Goal: Complete application form: Complete application form

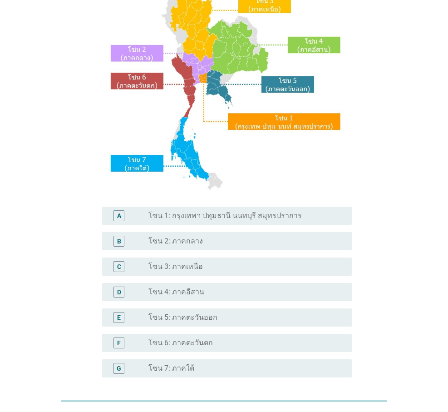
scroll to position [106, 0]
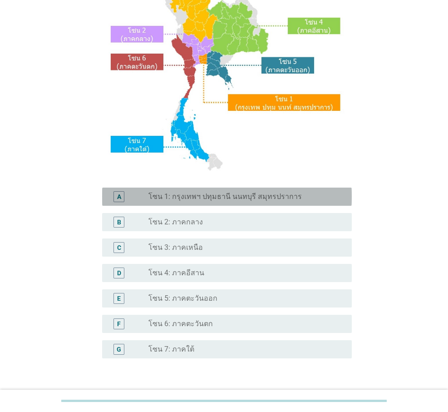
click at [206, 199] on label "โซน 1: กรุงเทพฯ ปทุมธานี นนทบุรี สมุทรปราการ" at bounding box center [224, 196] width 153 height 9
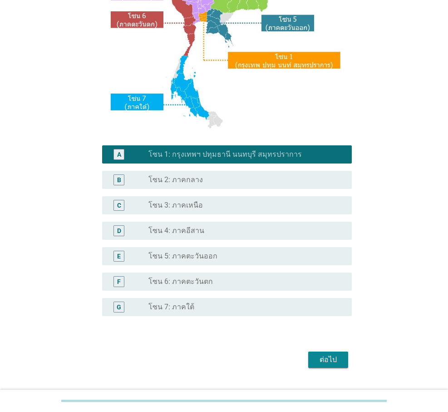
scroll to position [169, 0]
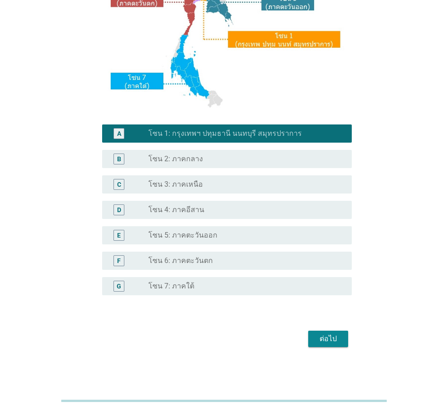
click at [328, 340] on div "ต่อไป" at bounding box center [328, 338] width 25 height 11
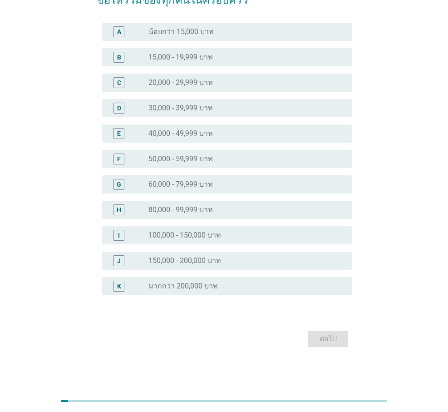
scroll to position [0, 0]
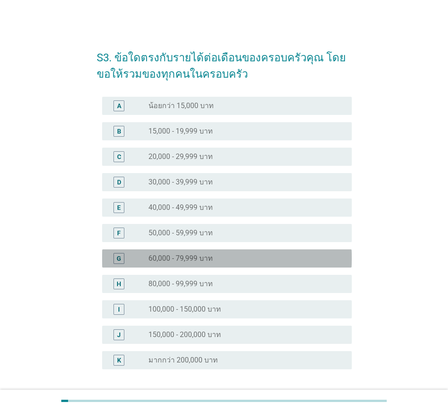
click at [224, 256] on div "radio_button_unchecked 60,000 - 79,999 บาท" at bounding box center [242, 258] width 189 height 9
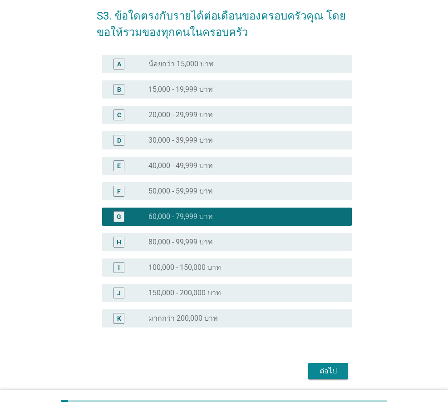
scroll to position [74, 0]
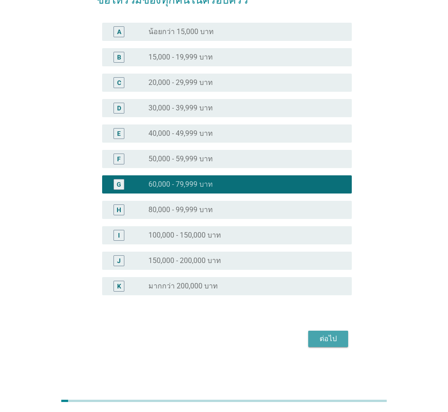
click at [329, 336] on div "ต่อไป" at bounding box center [328, 338] width 25 height 11
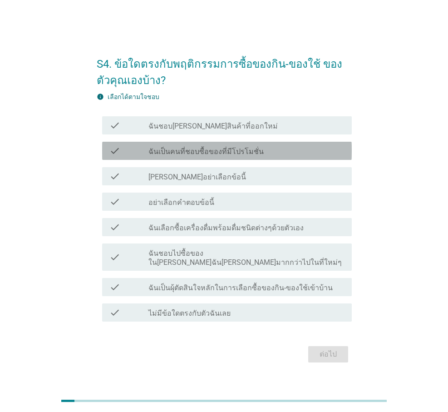
click at [186, 156] on label "ฉันเป็นคนที่ชอบซื้อของที่มีโปรโมชั่น" at bounding box center [205, 151] width 115 height 9
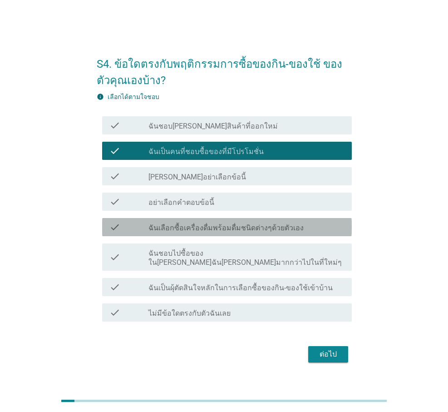
click at [192, 232] on label "ฉันเลือกซื้อเครื่องดื่มพร้อมดื่มชนิดต่างๆด้วยตัวเอง" at bounding box center [225, 227] width 155 height 9
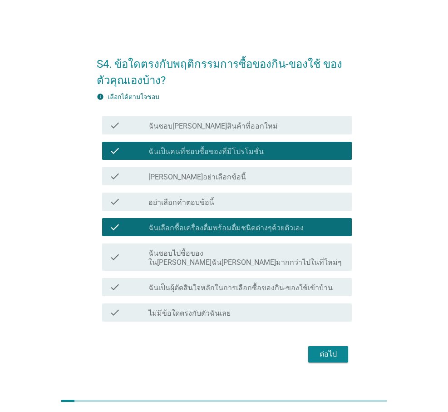
click at [187, 257] on label "ฉันชอบไปซื้อของใน[PERSON_NAME]ฉัน[PERSON_NAME]มากกว่าไปในที่ใหม่ๆ" at bounding box center [246, 258] width 196 height 18
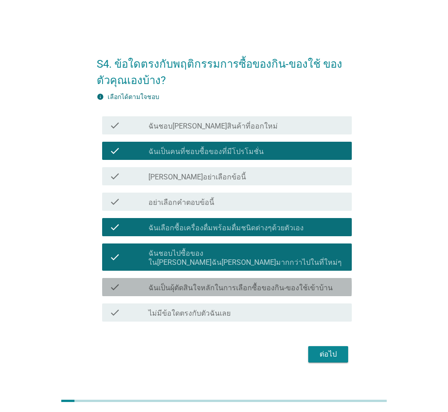
click at [190, 284] on label "ฉันเป็นผุ้ตัดสินใจหลักในการเลือกซื้อของกิน-ของใช้เข้าบ้าน" at bounding box center [240, 287] width 184 height 9
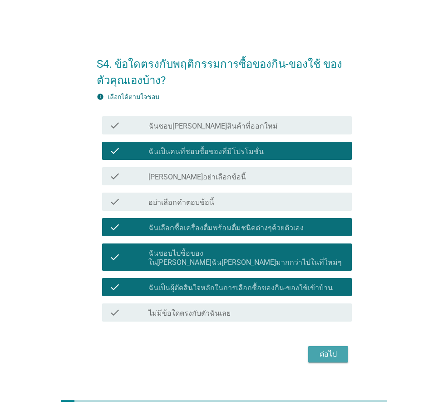
click at [328, 349] on div "ต่อไป" at bounding box center [328, 354] width 25 height 11
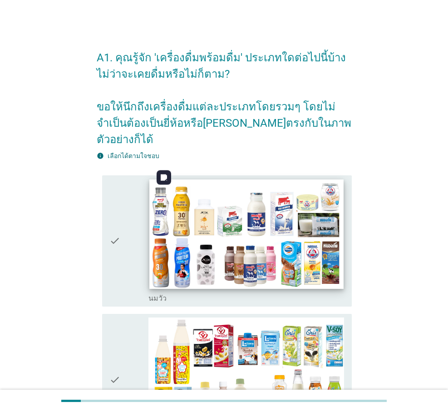
click at [269, 225] on img at bounding box center [246, 233] width 194 height 109
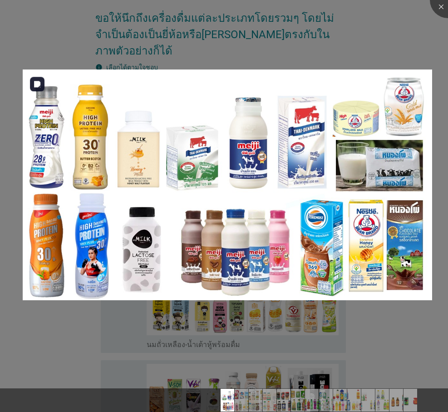
scroll to position [106, 0]
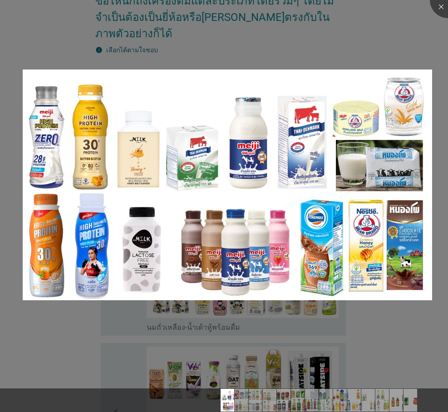
click at [405, 55] on div at bounding box center [224, 206] width 448 height 412
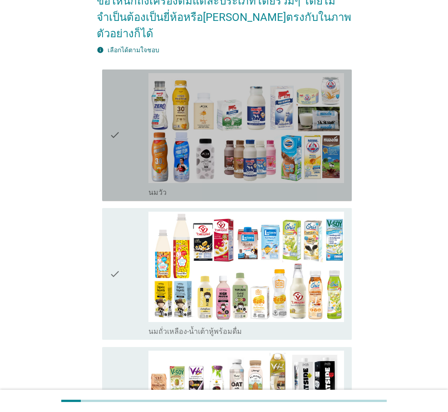
click at [119, 139] on icon "check" at bounding box center [114, 135] width 11 height 124
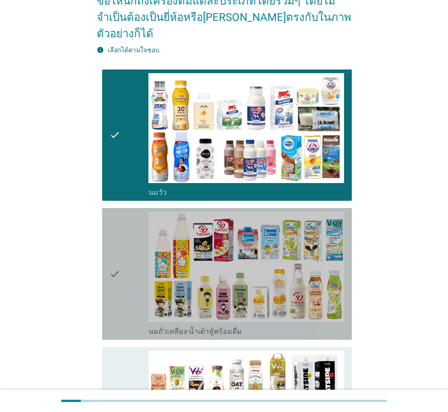
click at [120, 247] on div "check" at bounding box center [128, 274] width 39 height 124
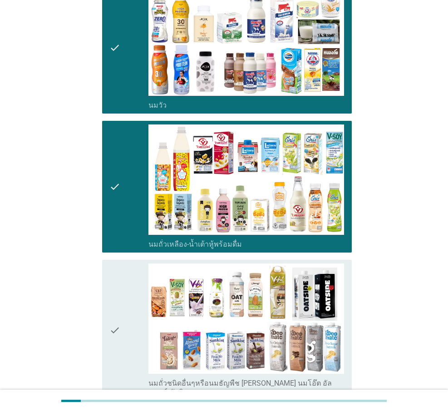
scroll to position [212, 0]
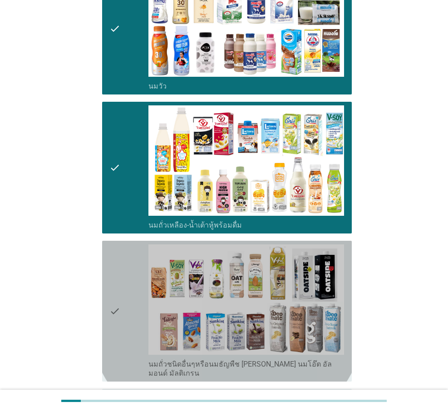
click at [119, 251] on icon "check" at bounding box center [114, 310] width 11 height 133
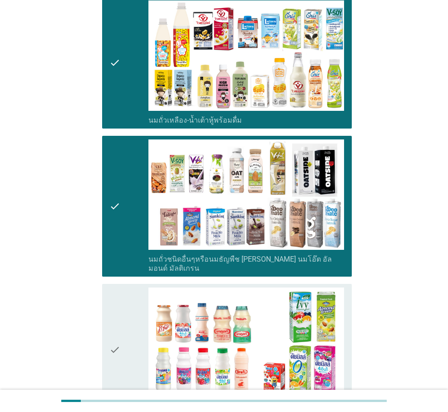
scroll to position [424, 0]
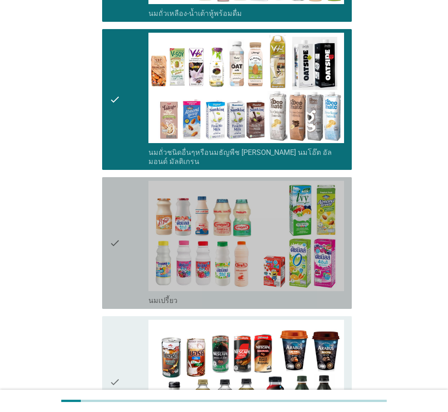
click at [120, 237] on icon "check" at bounding box center [114, 243] width 11 height 124
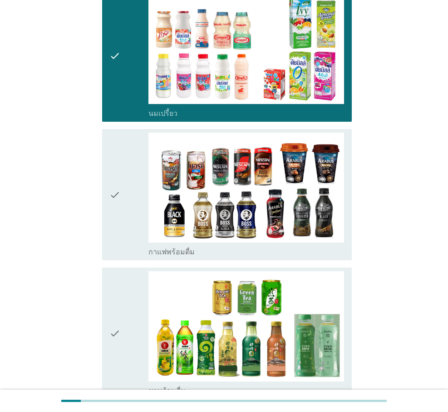
scroll to position [636, 0]
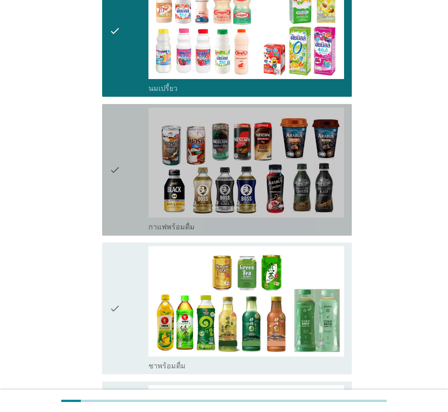
click at [131, 175] on div "check" at bounding box center [128, 170] width 39 height 124
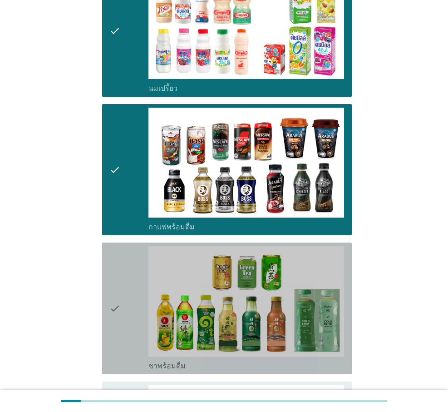
click at [128, 262] on div "check" at bounding box center [128, 308] width 39 height 124
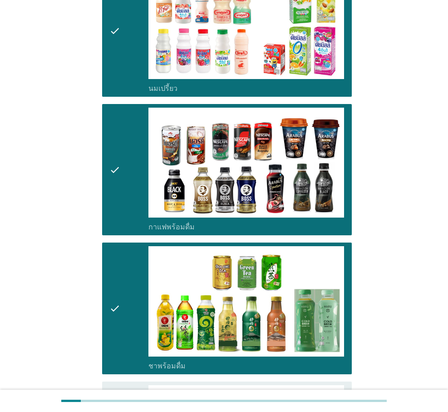
scroll to position [848, 0]
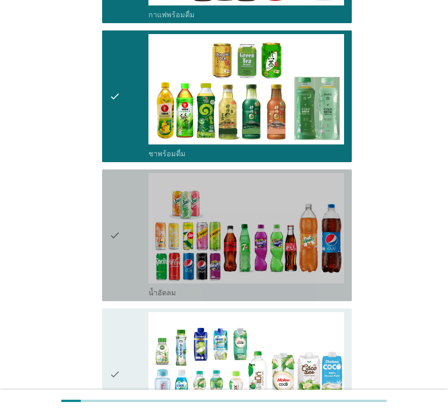
click at [128, 237] on div "check" at bounding box center [128, 235] width 39 height 124
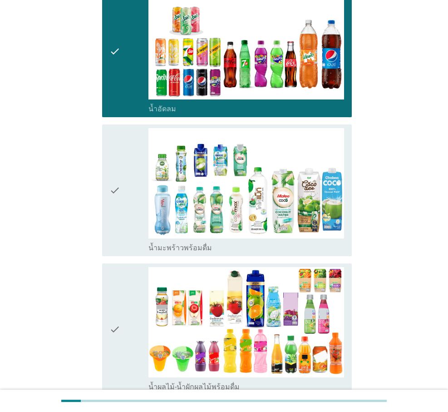
scroll to position [1059, 0]
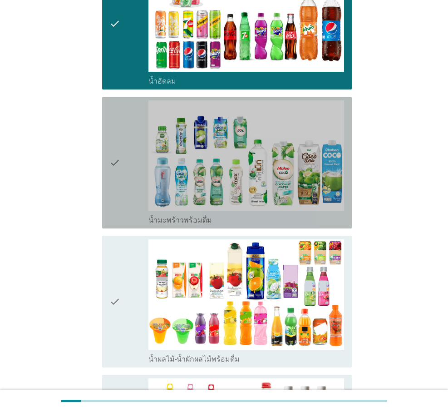
click at [123, 176] on div "check" at bounding box center [128, 162] width 39 height 124
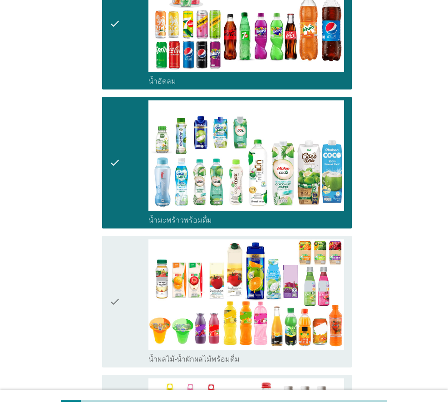
click at [123, 266] on div "check" at bounding box center [128, 301] width 39 height 124
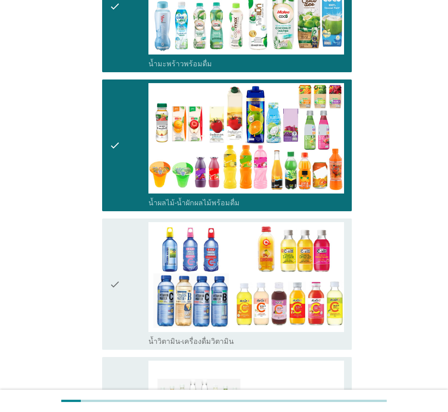
scroll to position [1271, 0]
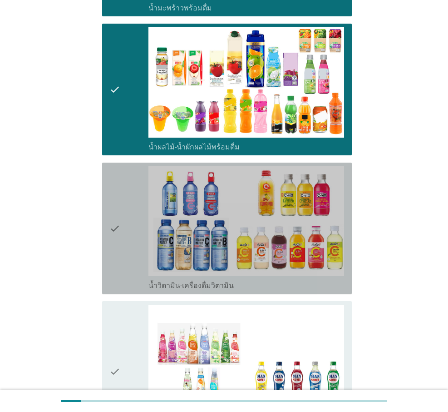
click at [122, 224] on div "check" at bounding box center [128, 228] width 39 height 124
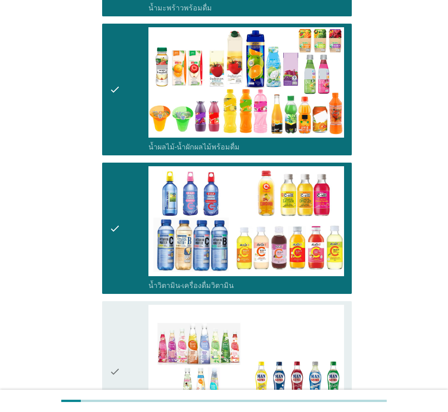
click at [125, 325] on div "check" at bounding box center [128, 371] width 39 height 133
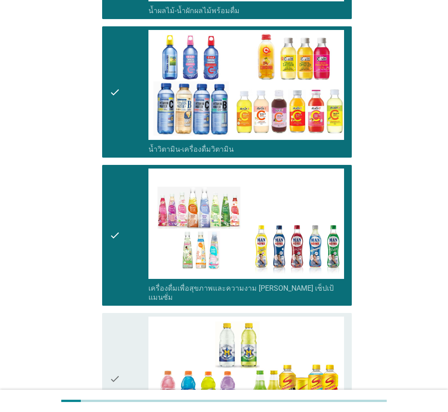
scroll to position [1483, 0]
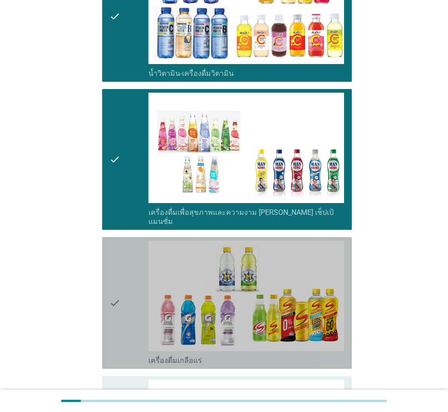
click at [115, 277] on icon "check" at bounding box center [114, 303] width 11 height 124
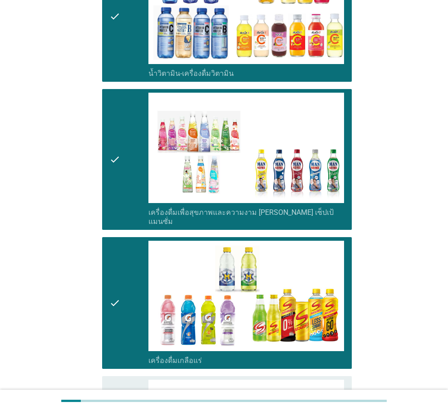
scroll to position [1695, 0]
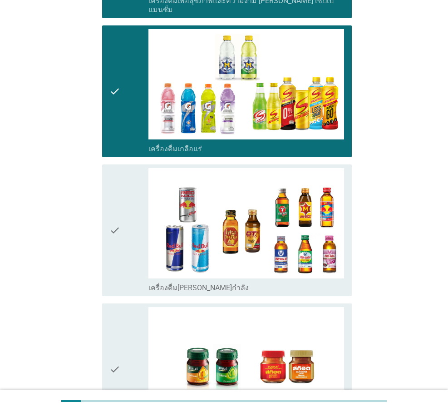
click at [133, 220] on div "check" at bounding box center [128, 230] width 39 height 124
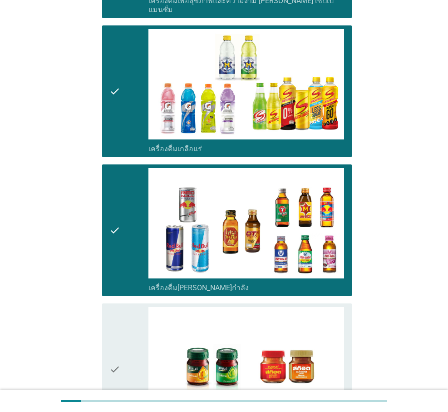
click at [128, 313] on div "check" at bounding box center [128, 369] width 39 height 124
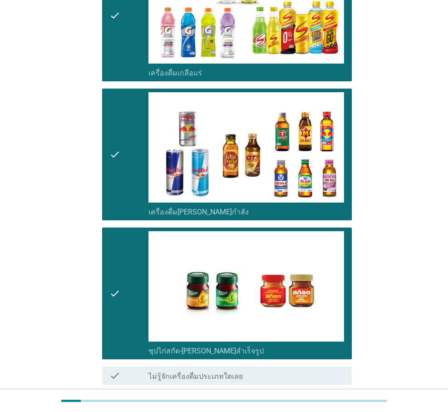
scroll to position [1815, 0]
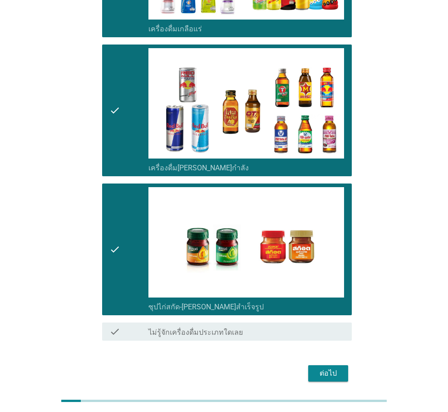
click at [325, 368] on div "ต่อไป" at bounding box center [328, 373] width 25 height 11
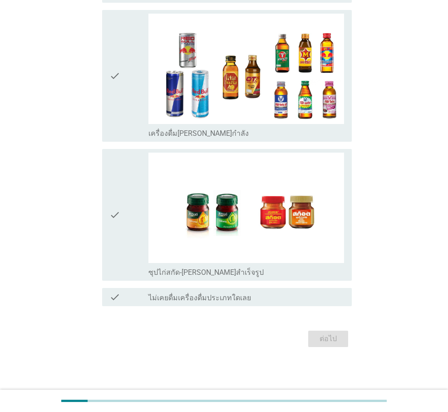
scroll to position [0, 0]
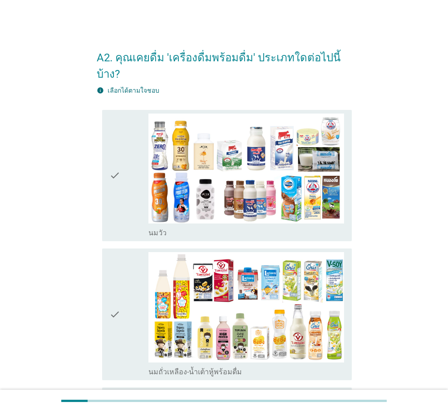
click at [136, 179] on div "check" at bounding box center [128, 176] width 39 height 124
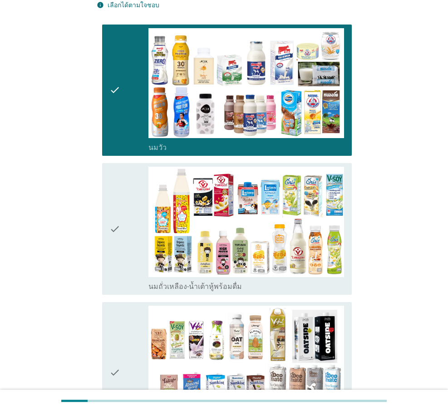
scroll to position [106, 0]
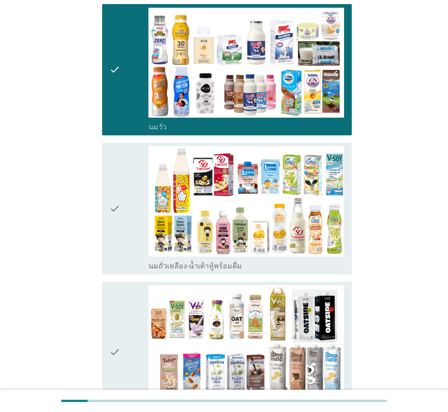
click at [129, 170] on div "check" at bounding box center [128, 208] width 39 height 124
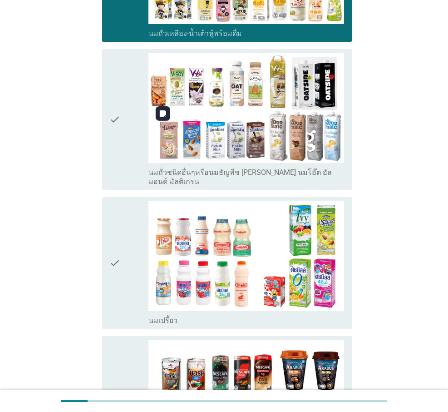
scroll to position [424, 0]
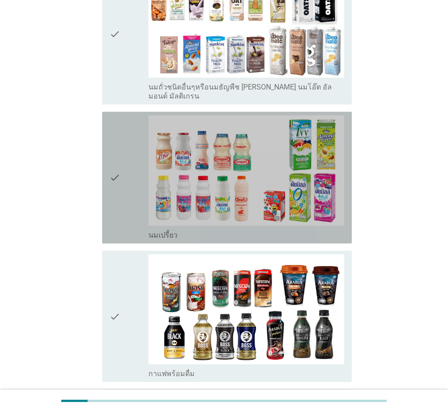
click at [137, 169] on div "check" at bounding box center [128, 177] width 39 height 124
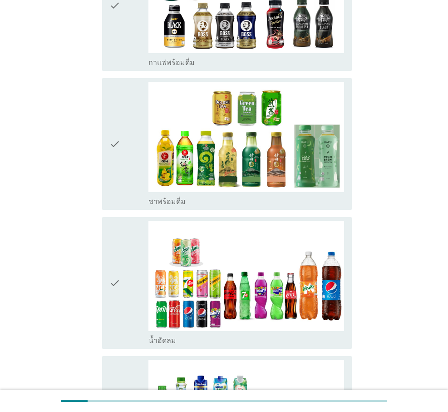
scroll to position [741, 0]
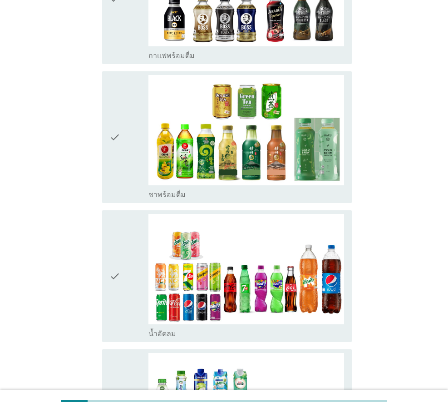
click at [135, 136] on div "check" at bounding box center [128, 137] width 39 height 124
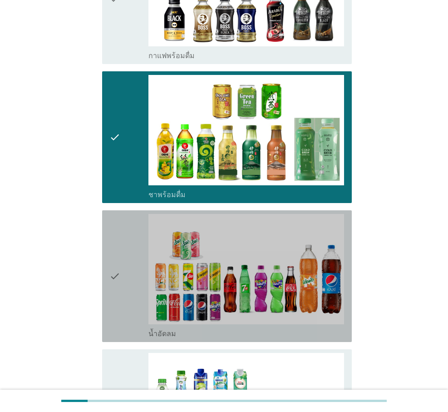
click at [120, 252] on div "check" at bounding box center [128, 276] width 39 height 124
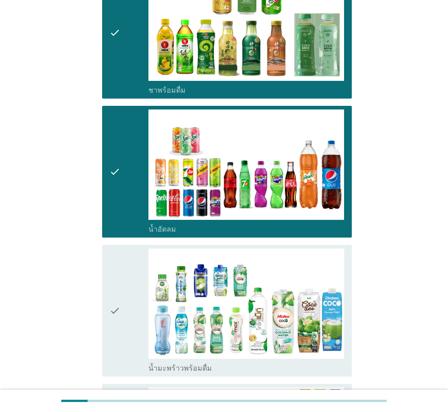
scroll to position [953, 0]
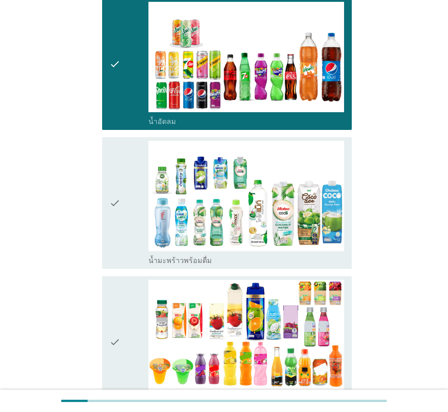
click at [124, 280] on div "check" at bounding box center [128, 342] width 39 height 124
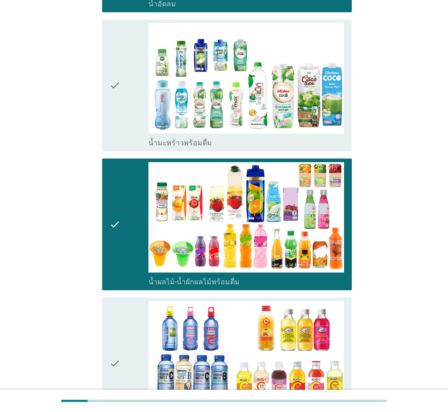
scroll to position [1165, 0]
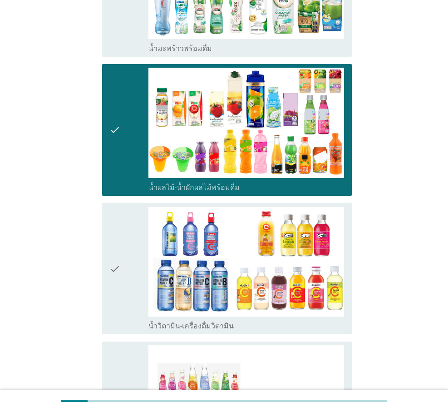
click at [124, 264] on div "check" at bounding box center [128, 269] width 39 height 124
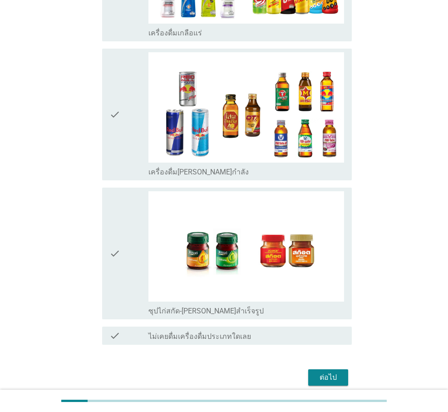
scroll to position [1749, 0]
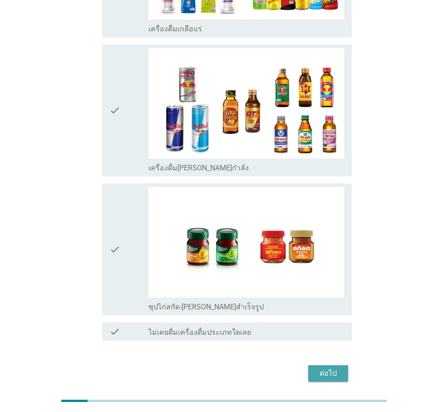
click at [328, 368] on div "ต่อไป" at bounding box center [328, 373] width 25 height 11
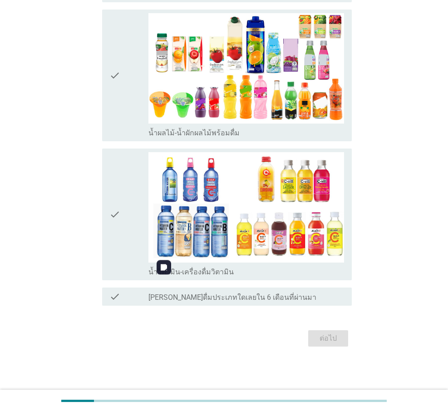
scroll to position [0, 0]
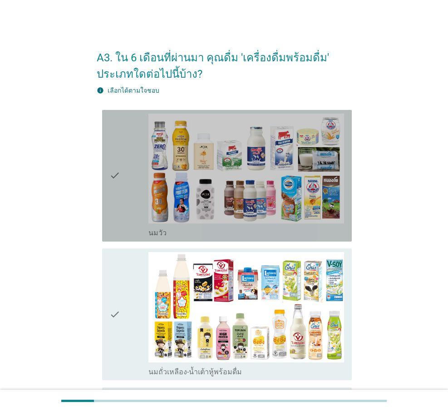
click at [127, 190] on div "check" at bounding box center [128, 176] width 39 height 124
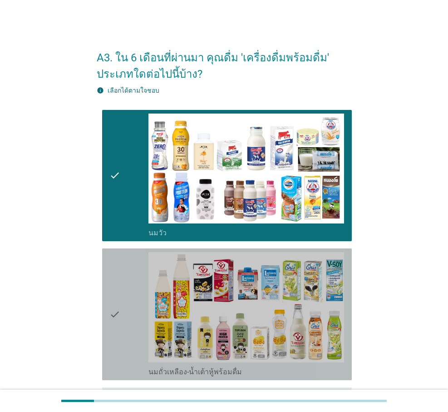
click at [118, 308] on icon "check" at bounding box center [114, 314] width 11 height 124
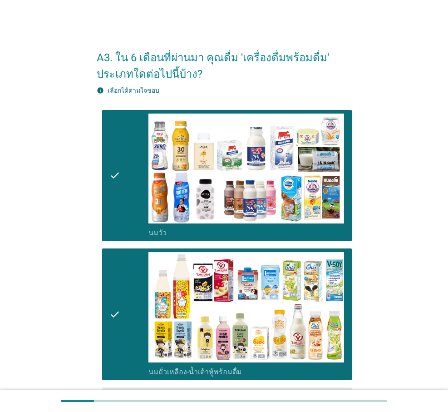
scroll to position [212, 0]
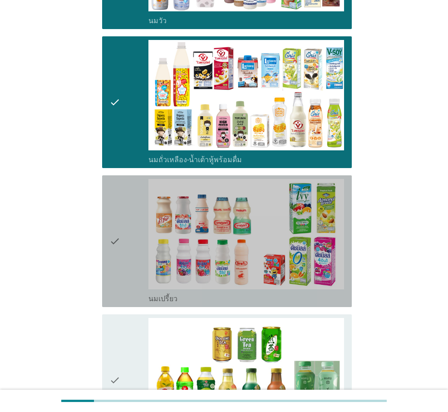
click at [128, 269] on div "check" at bounding box center [128, 241] width 39 height 124
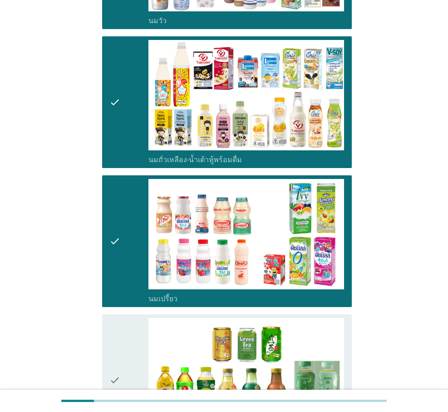
scroll to position [318, 0]
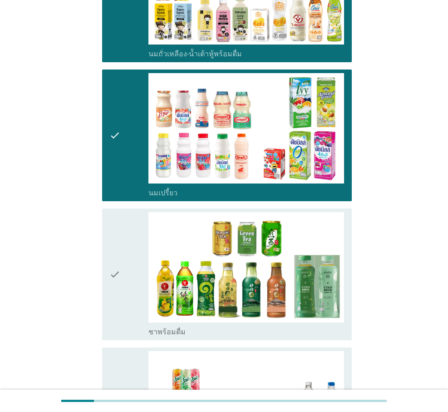
click at [128, 269] on div "check" at bounding box center [128, 274] width 39 height 124
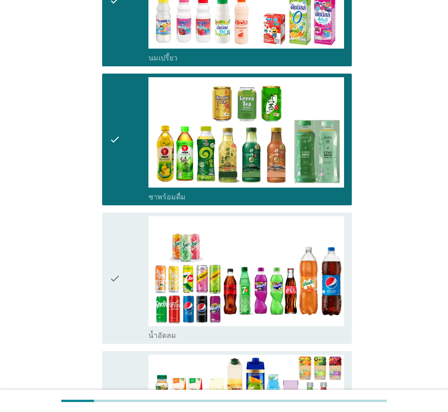
scroll to position [530, 0]
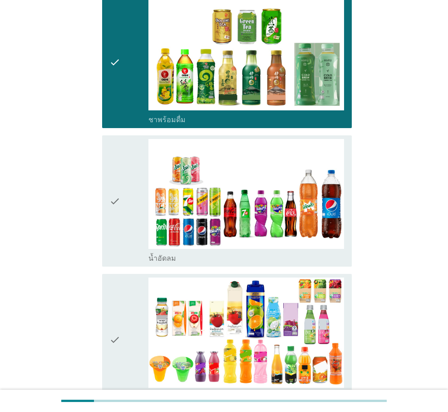
click at [128, 242] on div "check" at bounding box center [128, 201] width 39 height 124
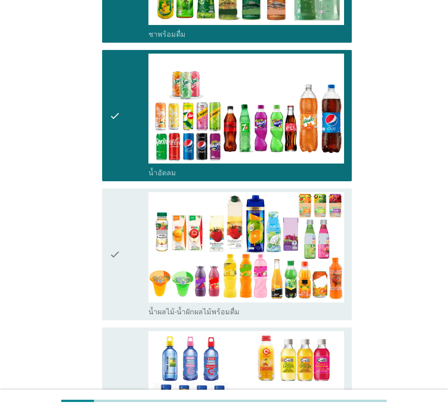
scroll to position [636, 0]
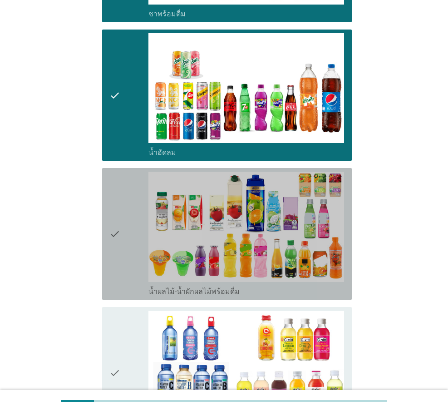
click at [128, 242] on div "check" at bounding box center [128, 234] width 39 height 124
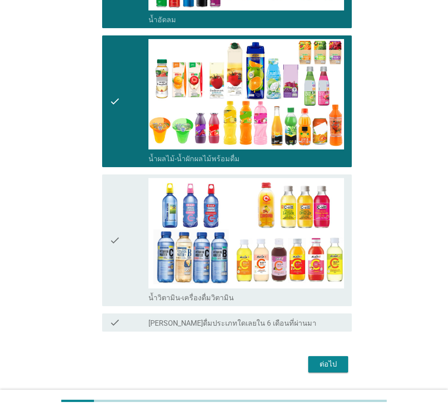
scroll to position [794, 0]
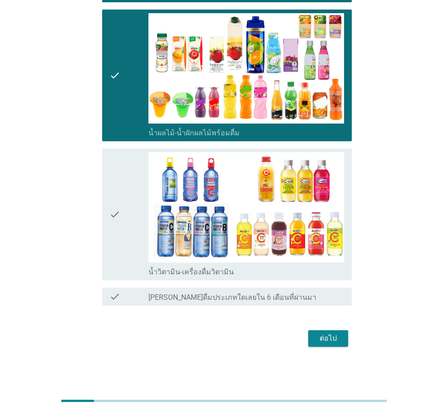
click at [333, 340] on div "ต่อไป" at bounding box center [328, 338] width 25 height 11
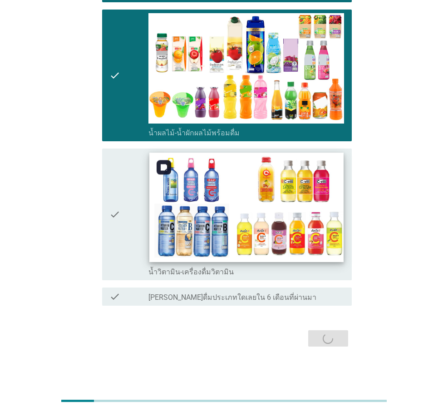
scroll to position [0, 0]
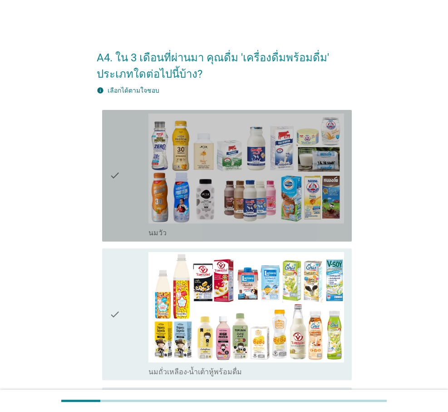
click at [139, 197] on div "check" at bounding box center [128, 176] width 39 height 124
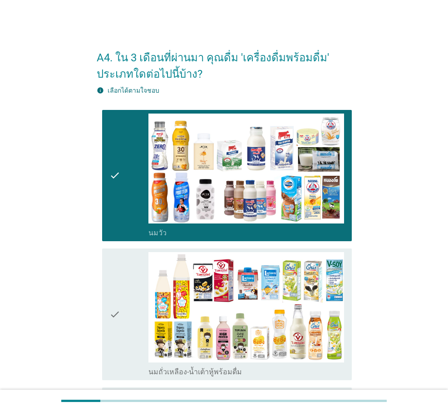
click at [137, 289] on div "check" at bounding box center [128, 314] width 39 height 124
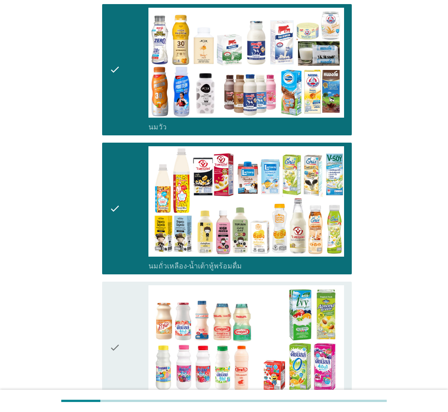
scroll to position [212, 0]
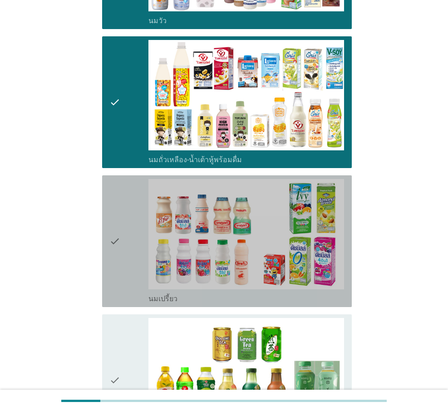
click at [131, 267] on div "check" at bounding box center [128, 241] width 39 height 124
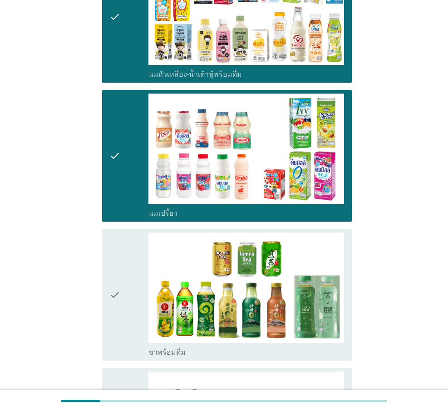
scroll to position [318, 0]
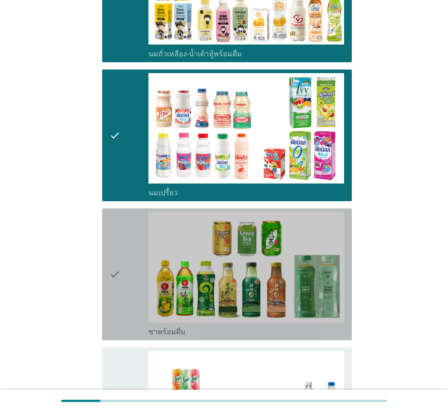
click at [131, 267] on div "check" at bounding box center [128, 274] width 39 height 124
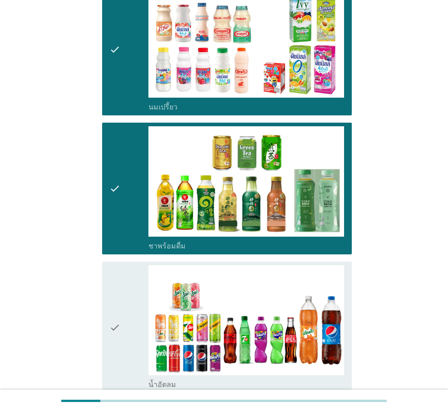
scroll to position [424, 0]
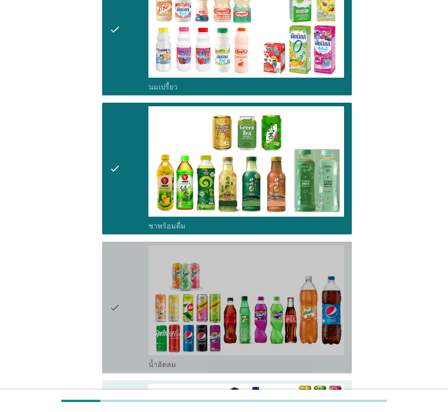
click at [130, 280] on div "check" at bounding box center [128, 307] width 39 height 124
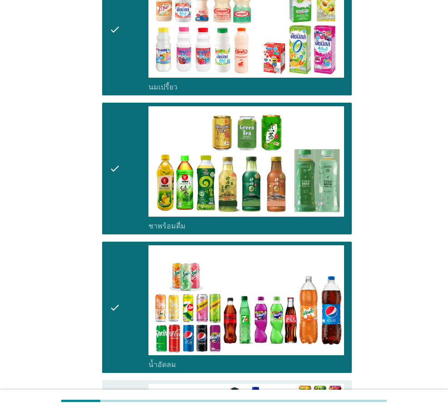
scroll to position [636, 0]
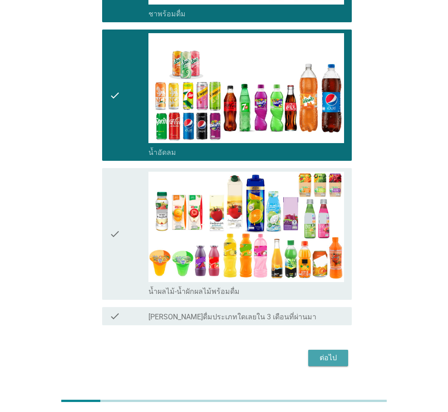
click at [331, 358] on div "ต่อไป" at bounding box center [328, 357] width 25 height 11
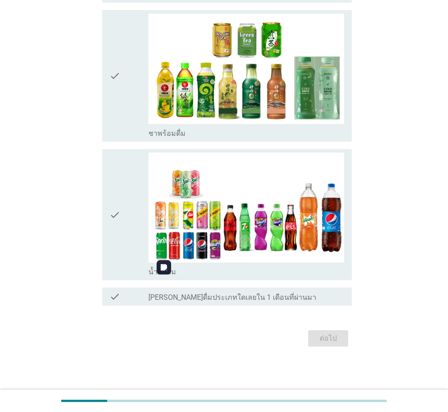
scroll to position [0, 0]
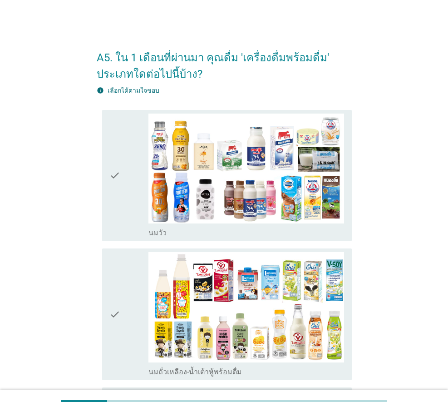
click at [128, 308] on div "check" at bounding box center [128, 314] width 39 height 124
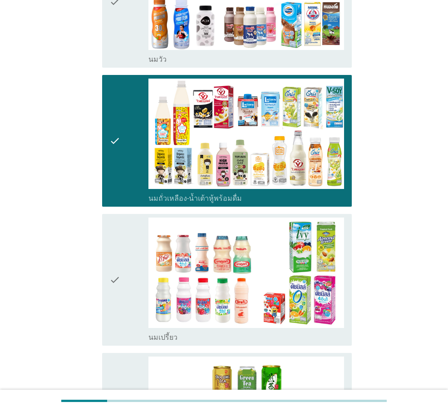
scroll to position [212, 0]
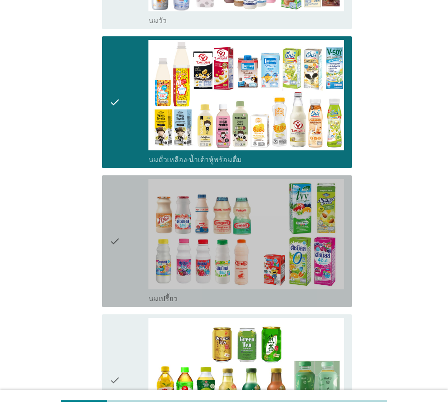
click at [135, 270] on div "check" at bounding box center [128, 241] width 39 height 124
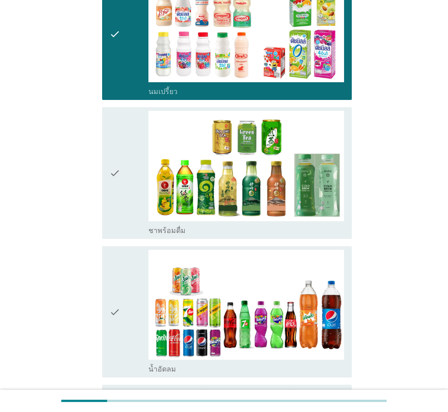
scroll to position [424, 0]
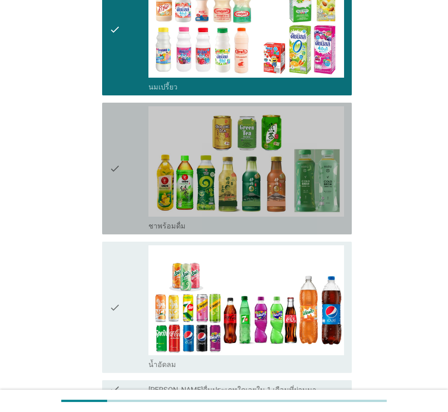
click at [133, 212] on div "check" at bounding box center [128, 168] width 39 height 124
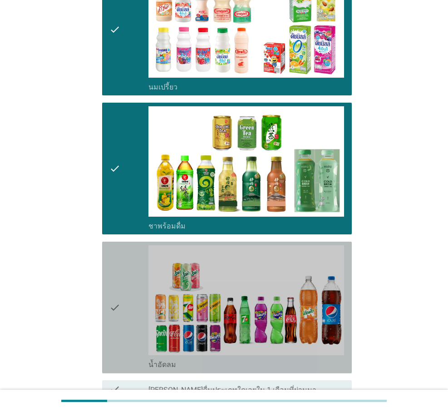
click at [130, 301] on div "check" at bounding box center [128, 307] width 39 height 124
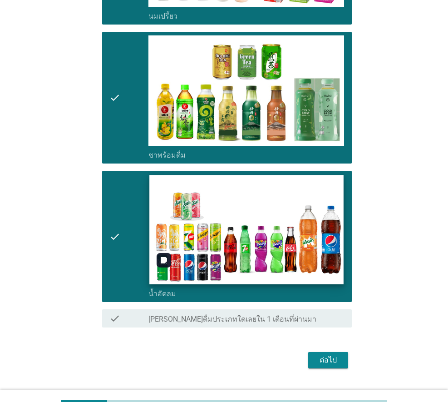
scroll to position [516, 0]
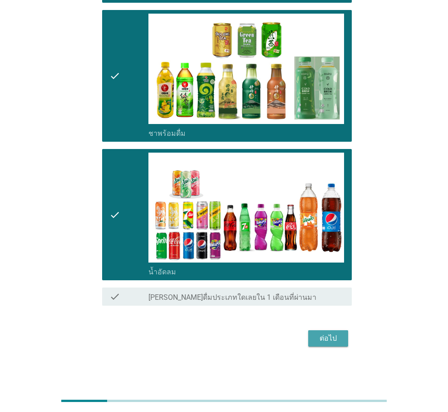
click at [330, 339] on div "ต่อไป" at bounding box center [328, 338] width 25 height 11
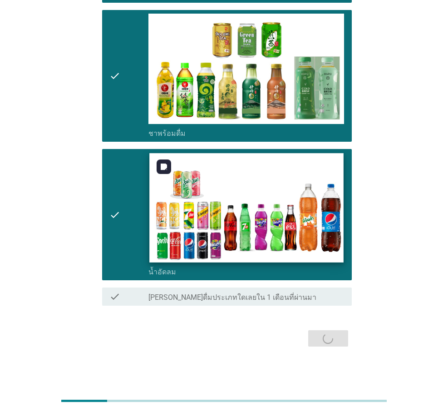
scroll to position [93, 0]
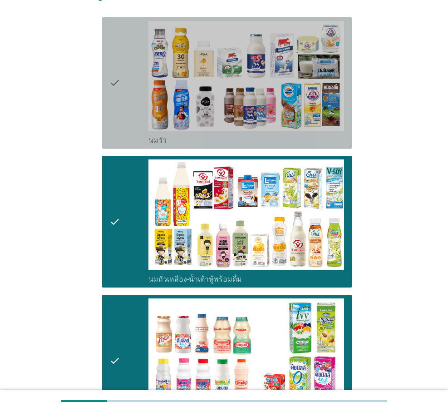
click at [110, 81] on icon "check" at bounding box center [114, 83] width 11 height 124
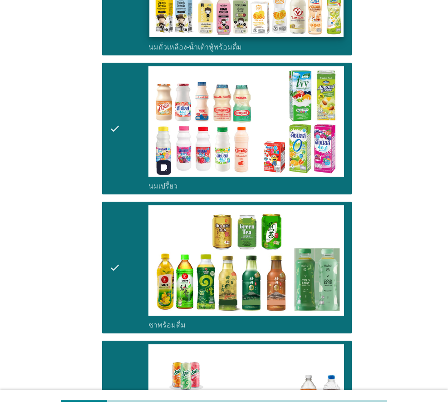
scroll to position [516, 0]
